Goal: Transaction & Acquisition: Purchase product/service

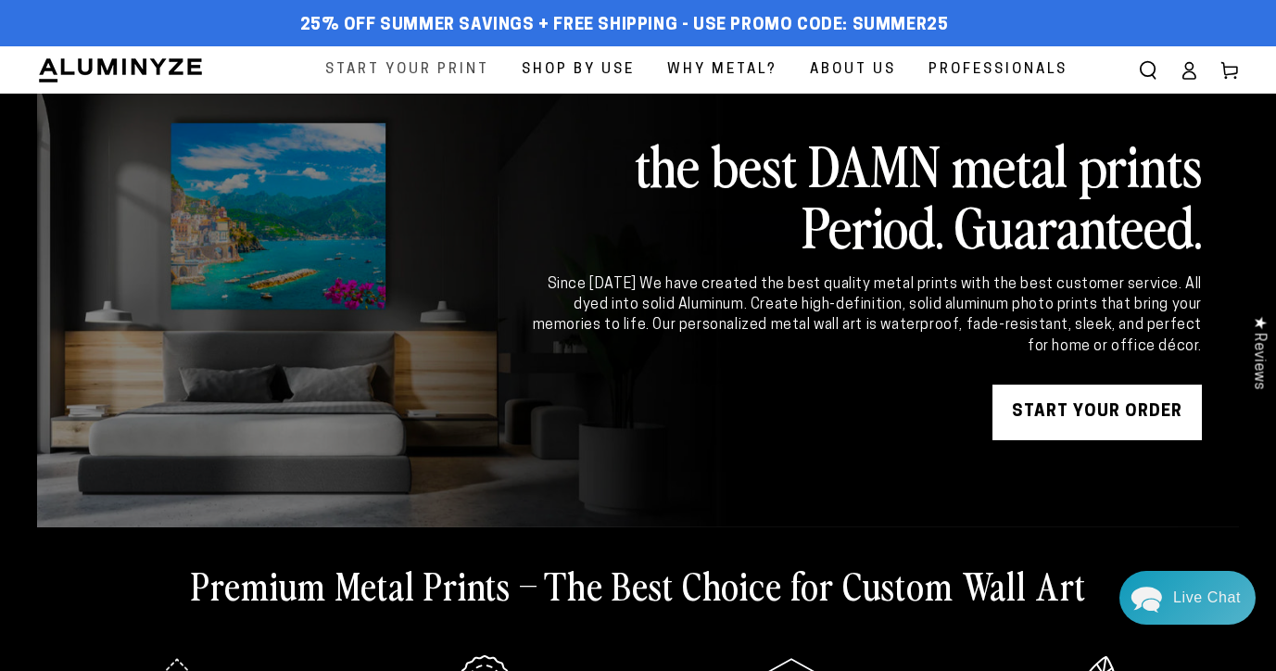
click at [471, 70] on span "Start Your Print" at bounding box center [407, 69] width 164 height 25
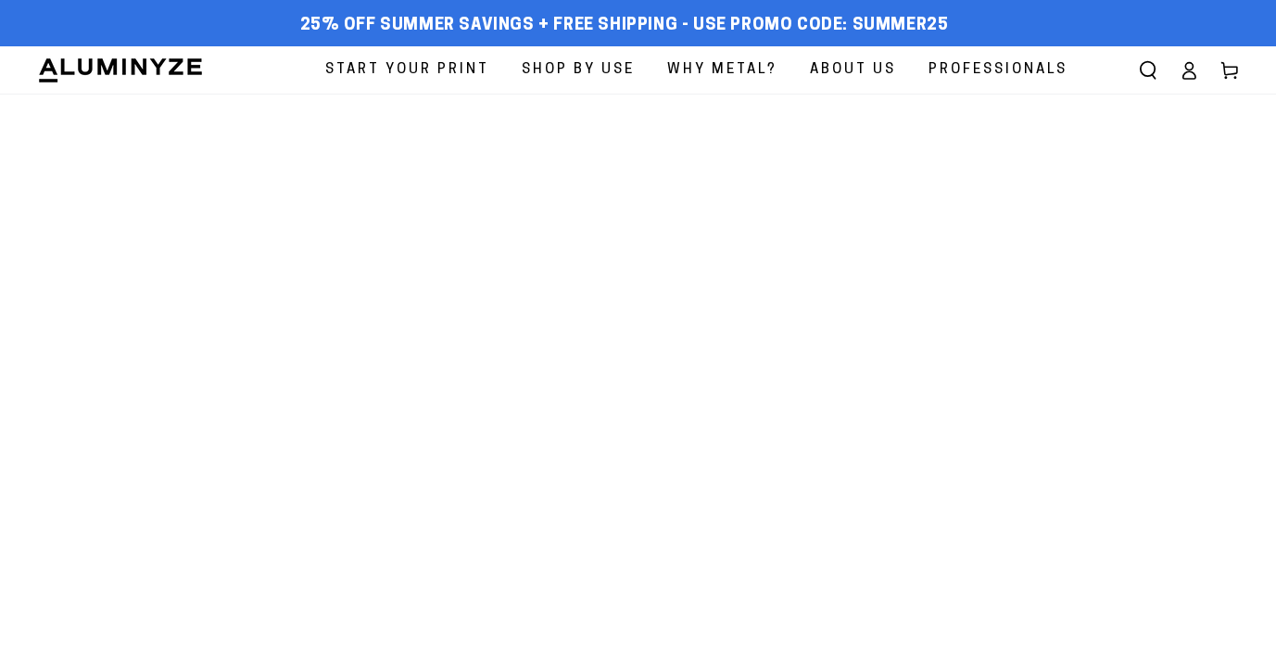
select select "**********"
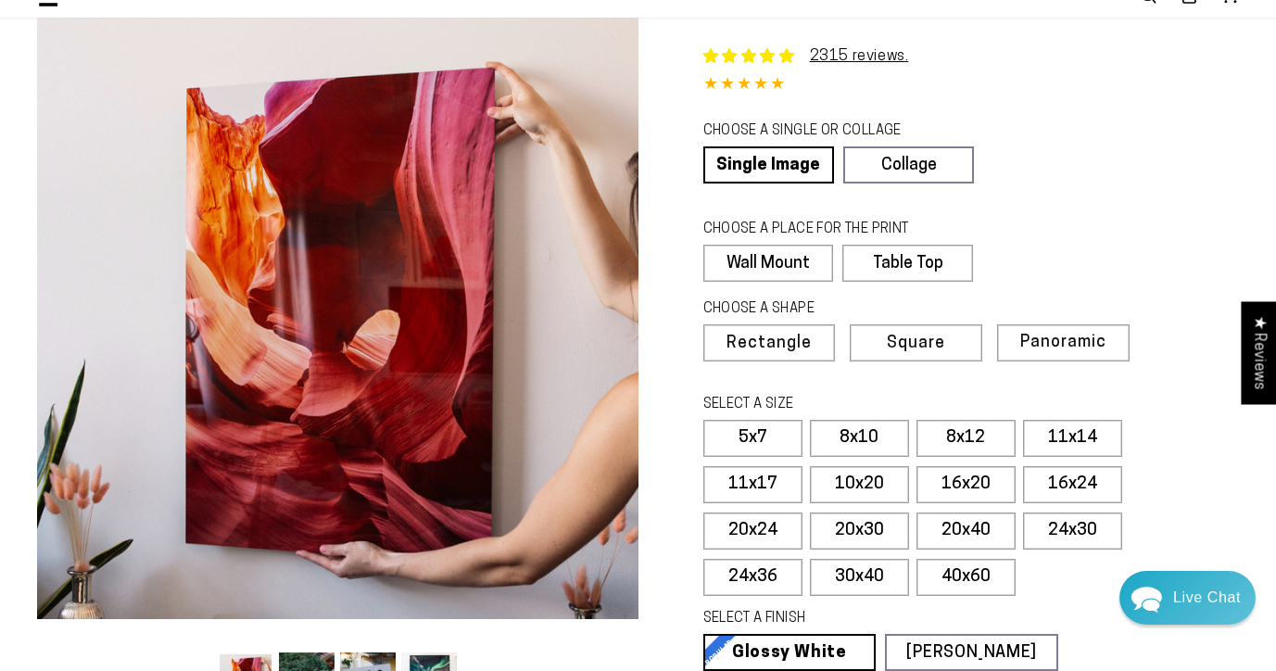
scroll to position [80, 0]
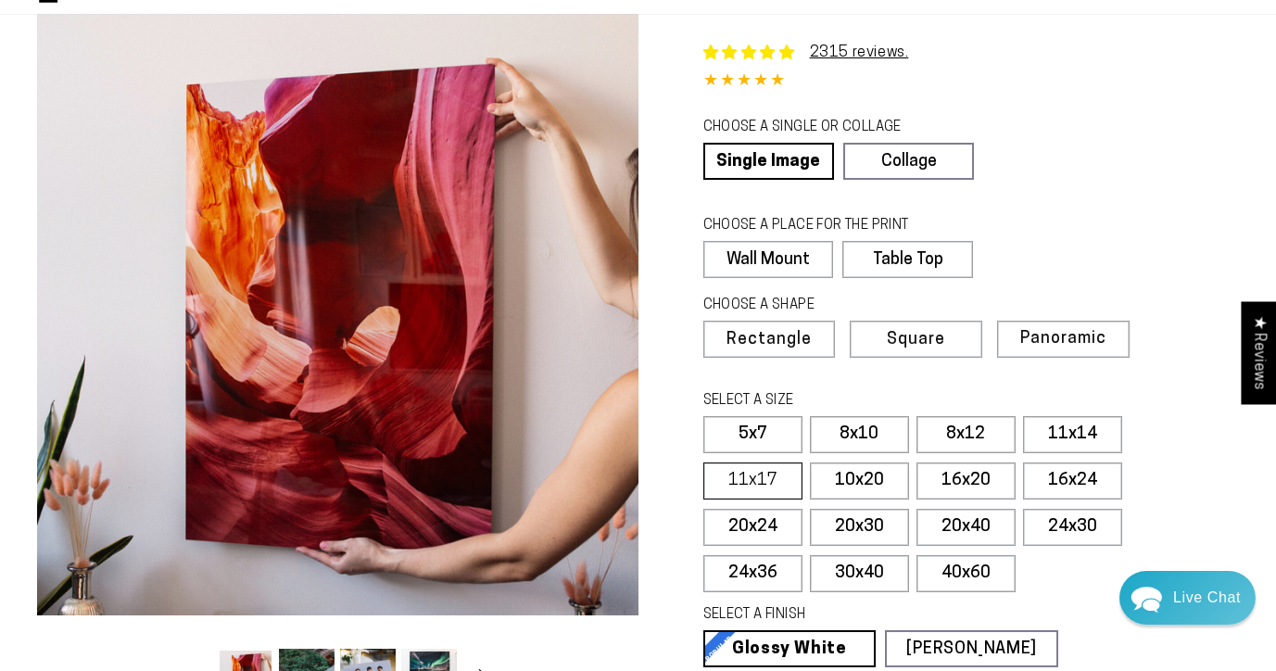
click at [791, 482] on label "11x17" at bounding box center [752, 481] width 99 height 37
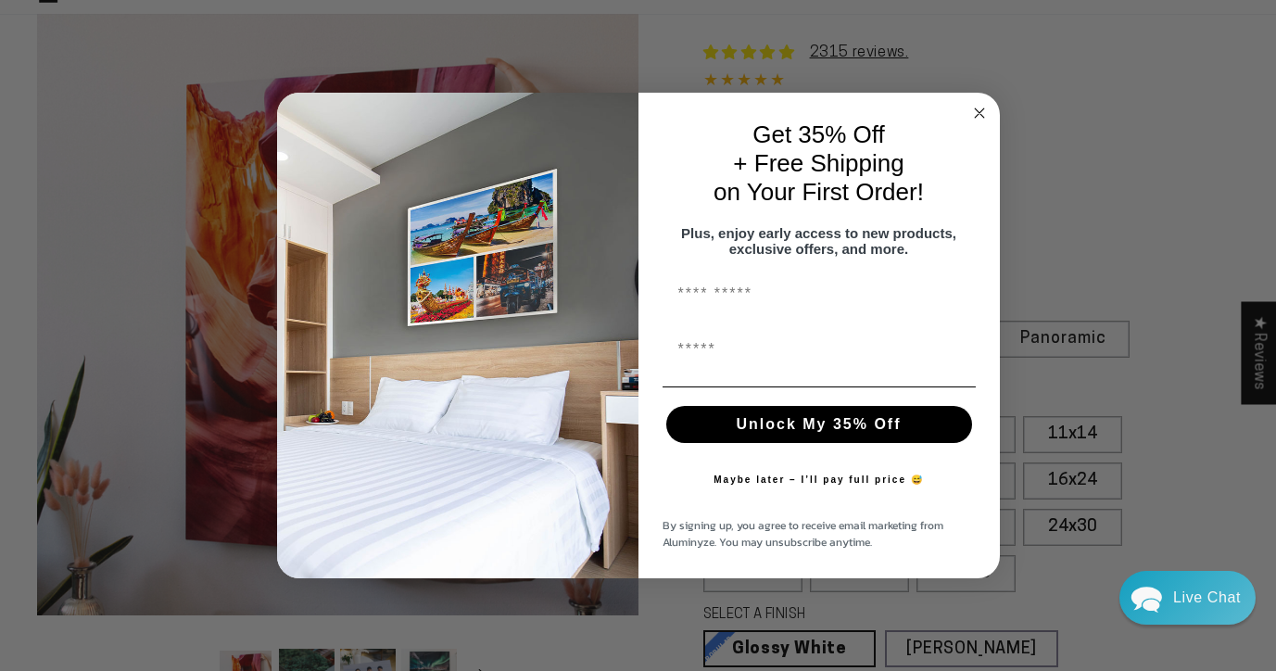
click at [980, 109] on circle "Close dialog" at bounding box center [979, 113] width 21 height 21
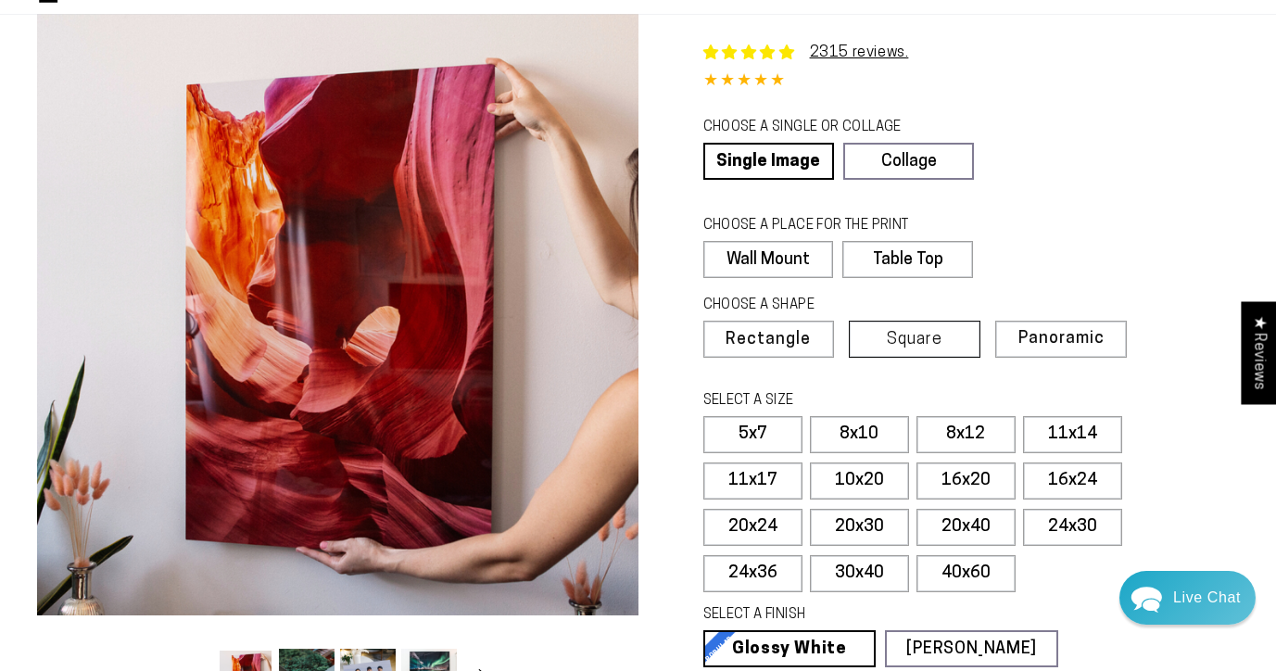
click at [930, 336] on span "Square" at bounding box center [915, 340] width 56 height 17
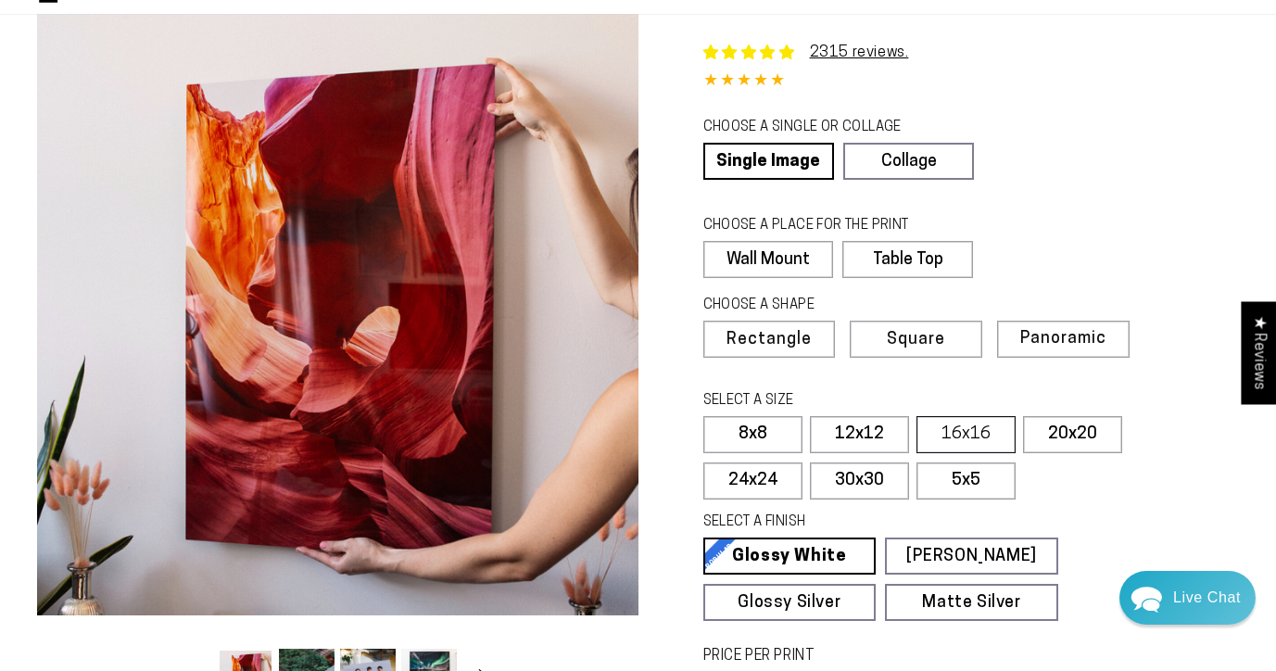
click at [1003, 432] on label "16x16" at bounding box center [966, 434] width 99 height 37
click at [1043, 330] on span "Panoramic" at bounding box center [1061, 339] width 83 height 18
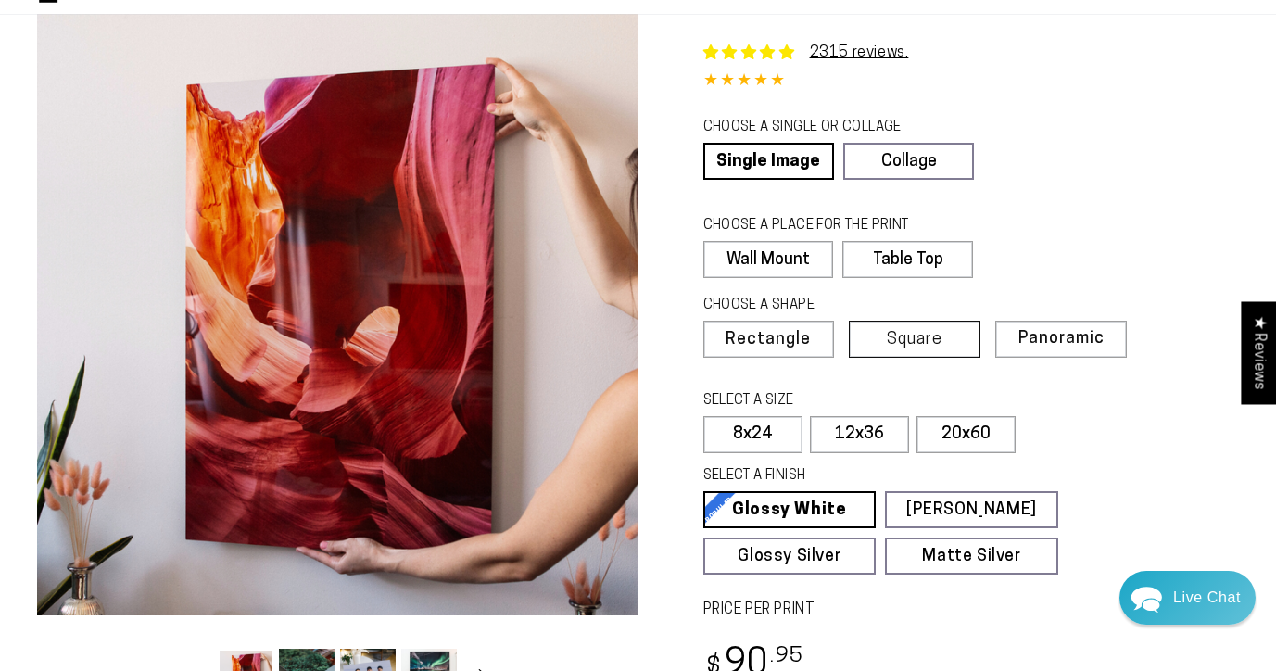
click at [895, 341] on span "Square" at bounding box center [915, 340] width 56 height 17
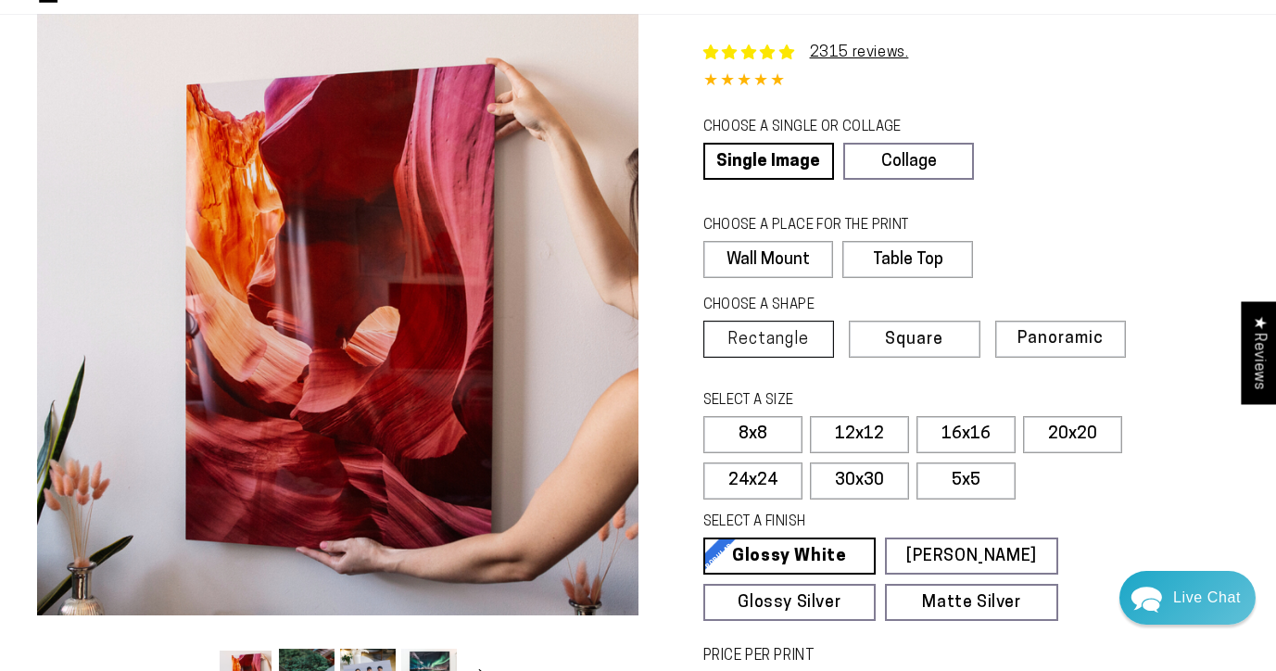
click at [805, 332] on span "Rectangle" at bounding box center [769, 340] width 82 height 17
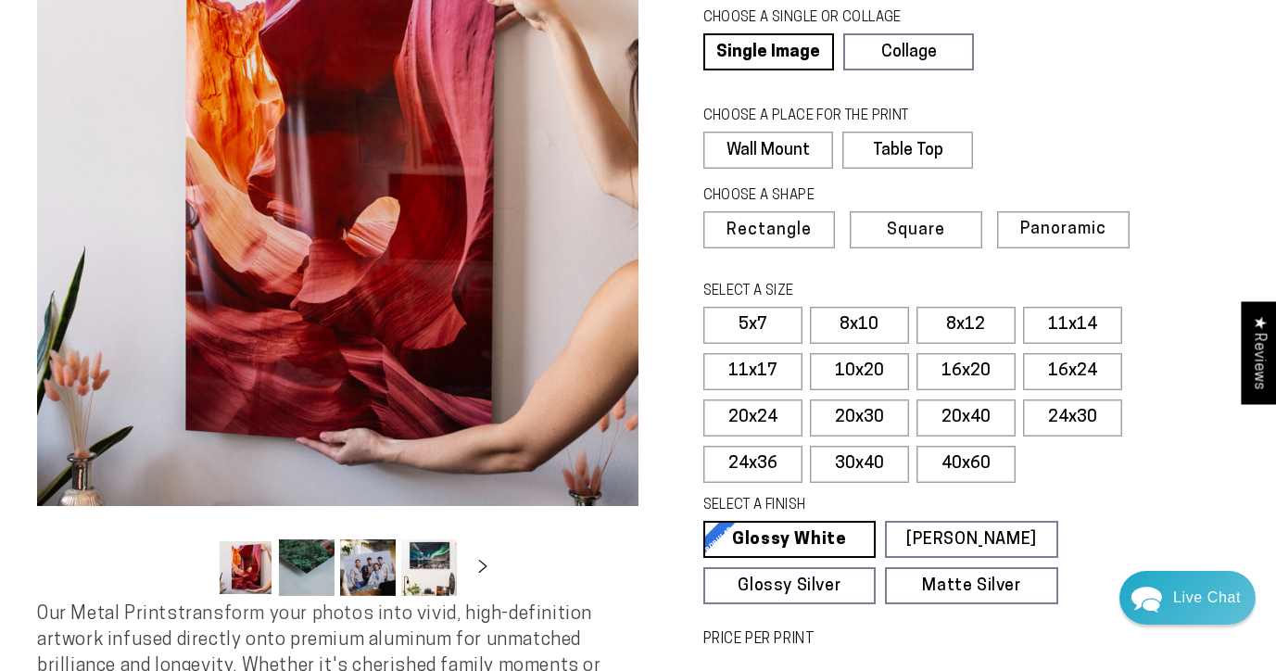
scroll to position [222, 0]
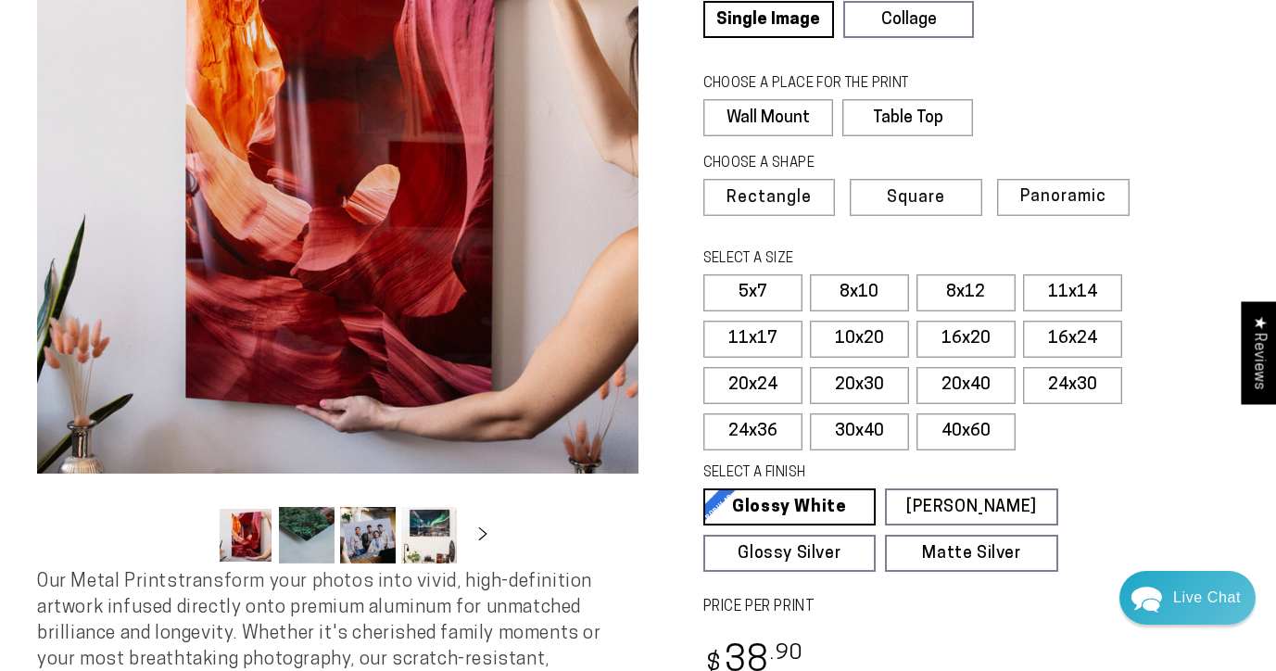
click at [426, 534] on button "Load image 4 in gallery view" at bounding box center [429, 535] width 56 height 57
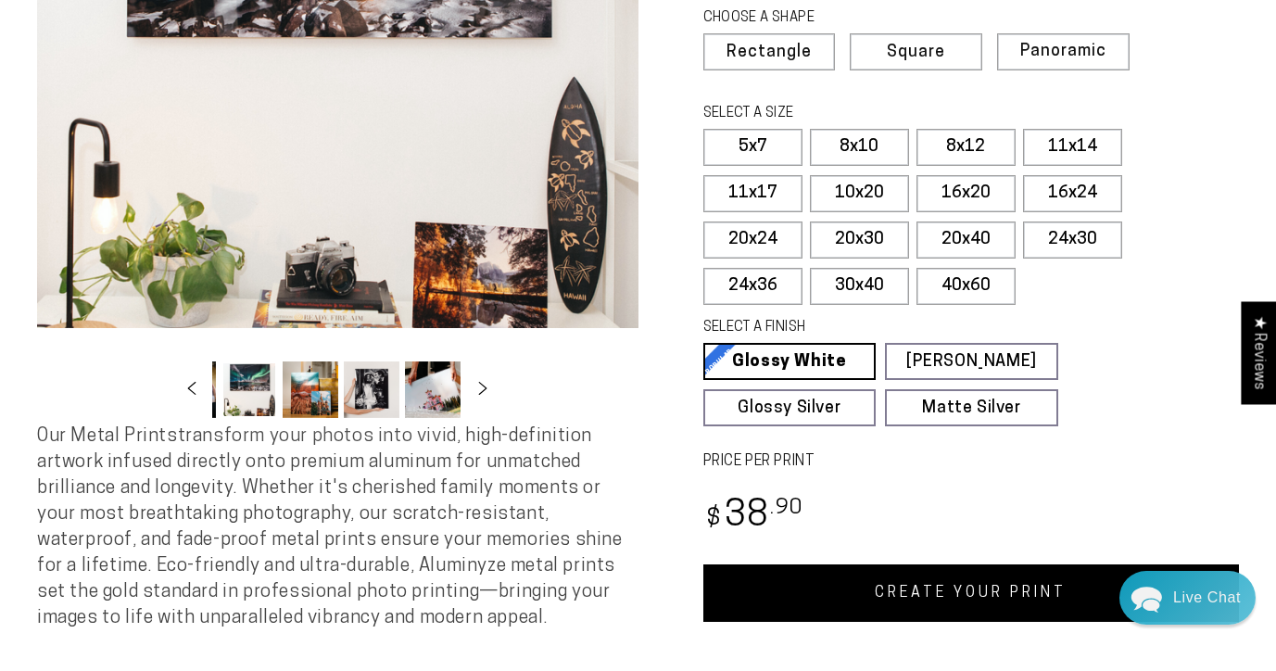
scroll to position [376, 0]
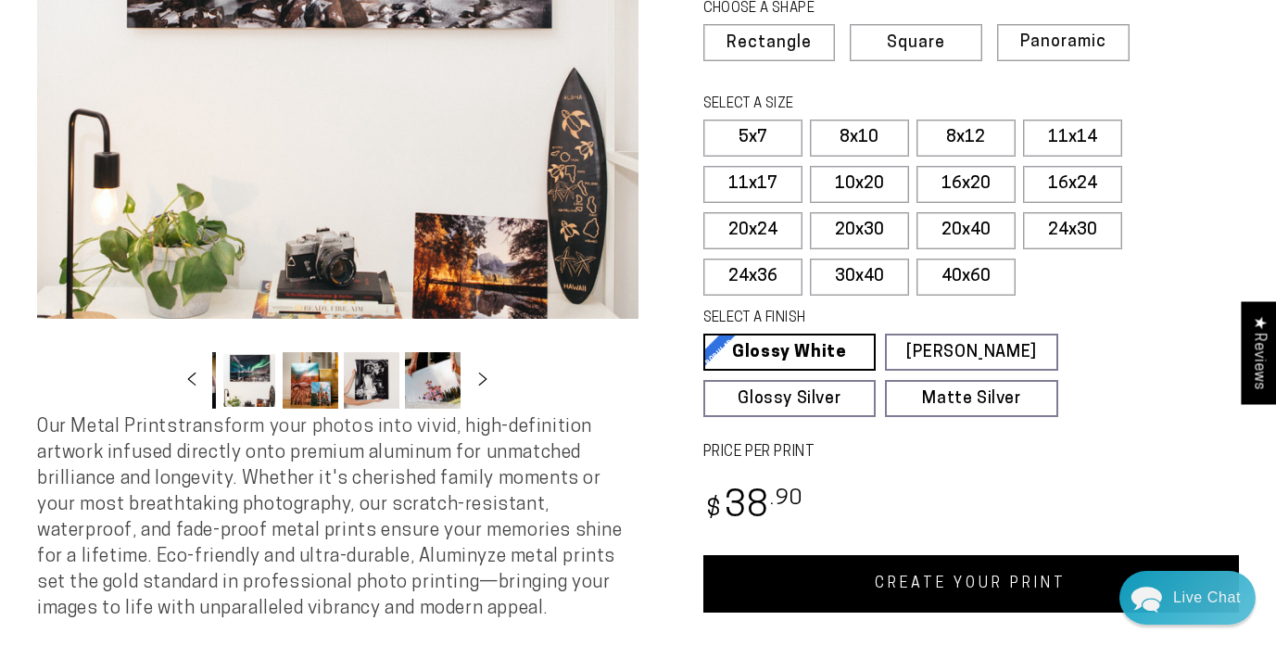
click at [765, 576] on link "CREATE YOUR PRINT" at bounding box center [971, 583] width 537 height 57
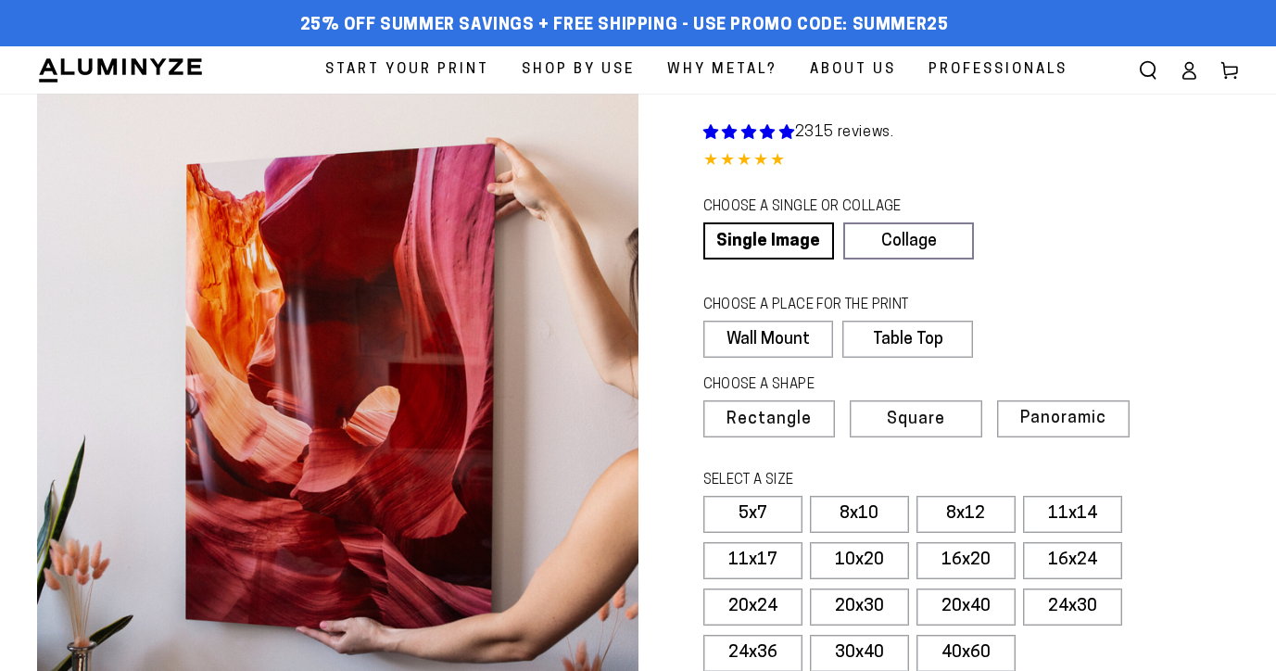
scroll to position [376, 0]
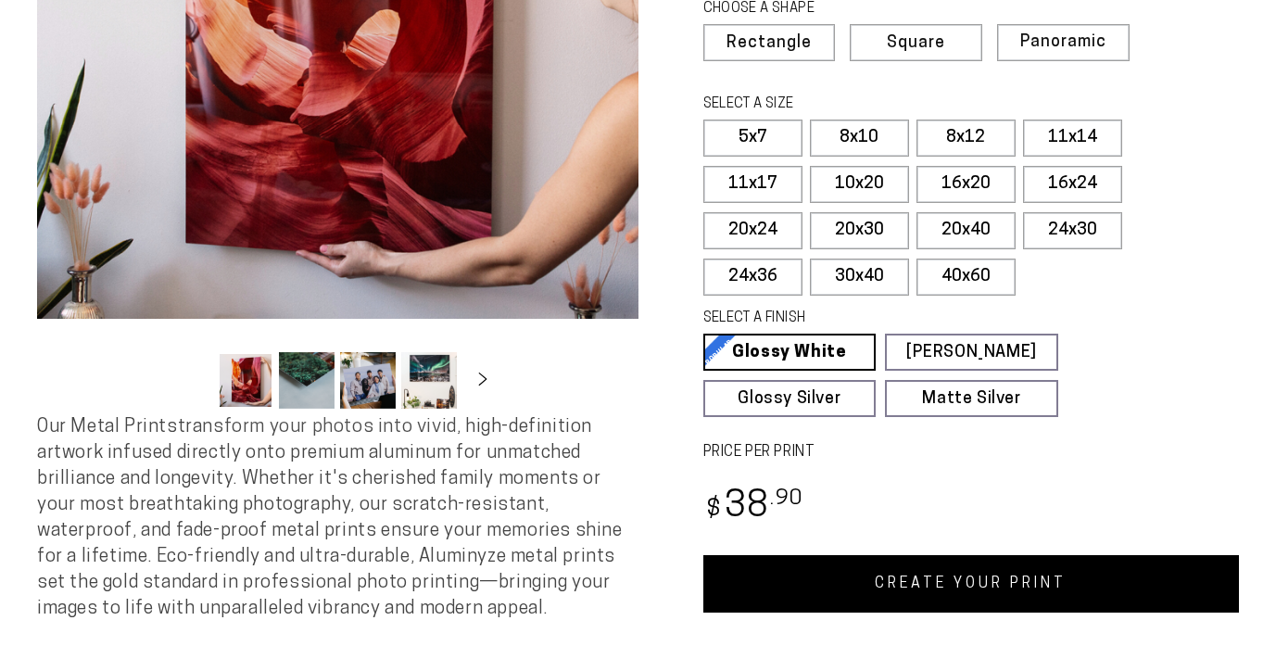
select select "**********"
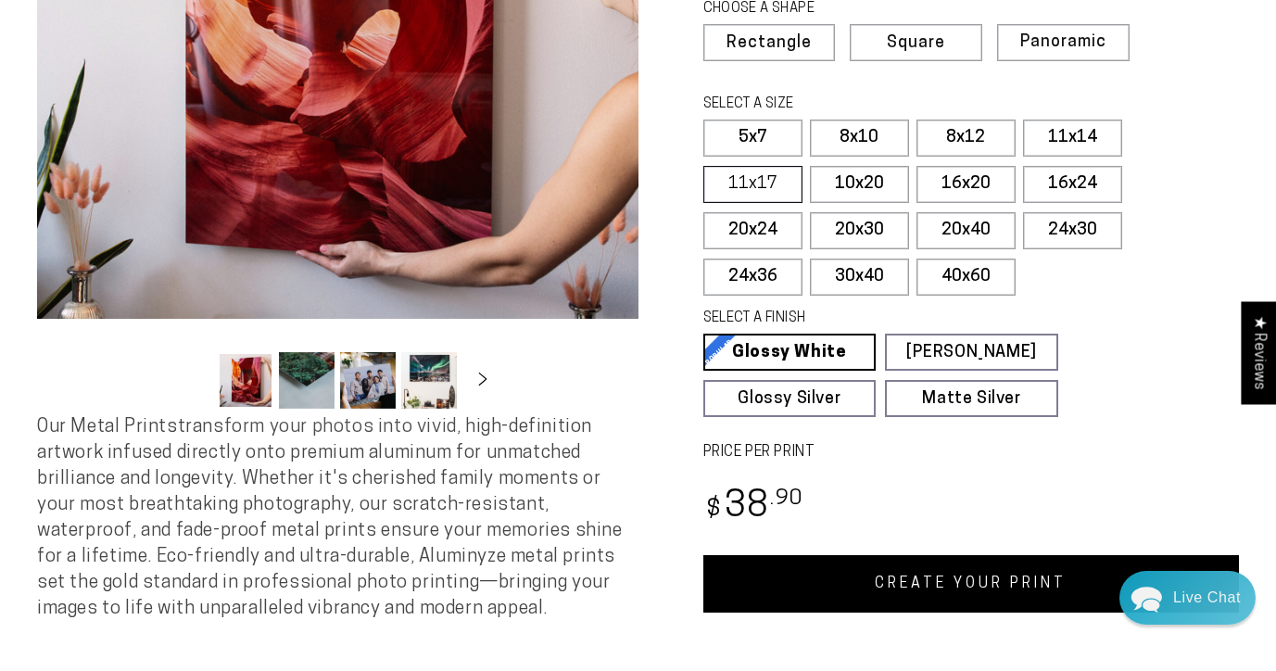
click at [785, 187] on label "11x17" at bounding box center [752, 184] width 99 height 37
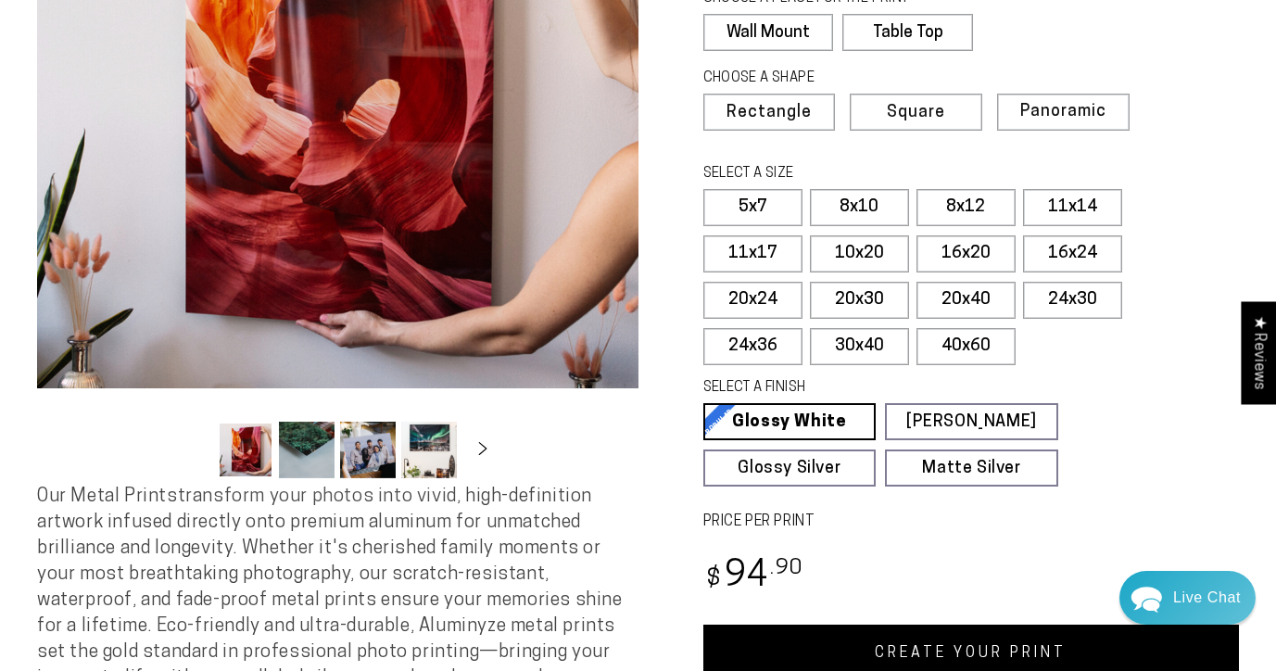
scroll to position [290, 0]
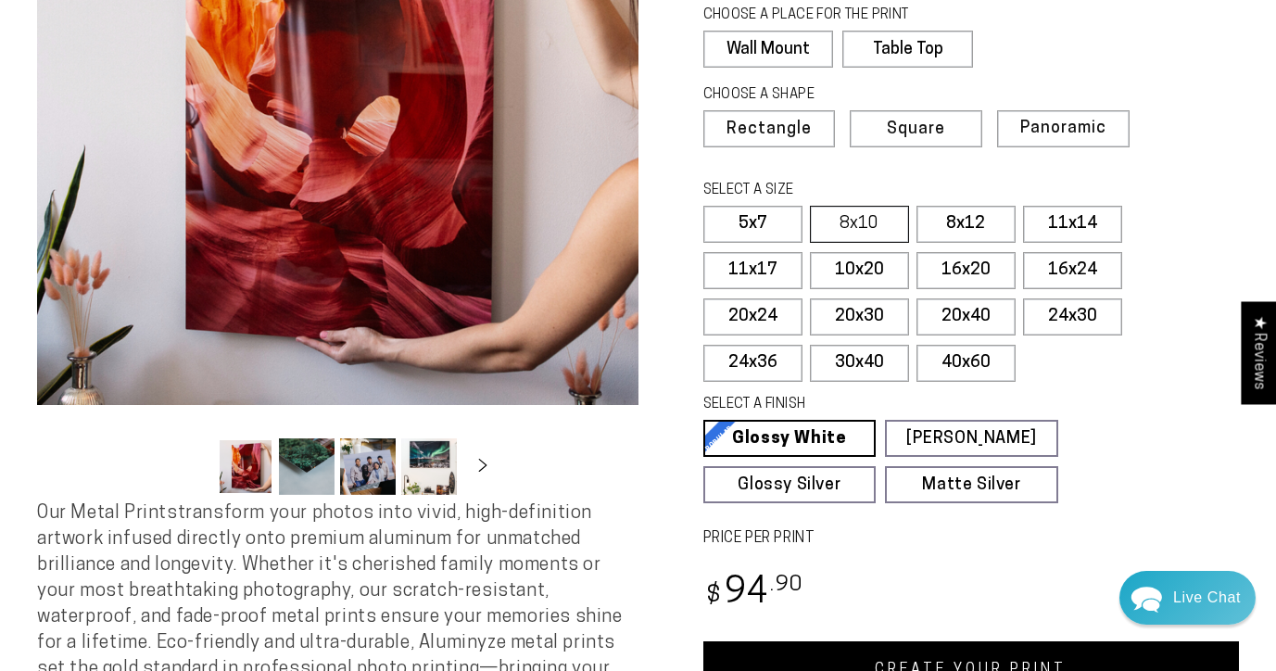
click at [896, 222] on label "8x10" at bounding box center [859, 224] width 99 height 37
click at [948, 217] on label "8x12" at bounding box center [966, 224] width 99 height 37
